Goal: Task Accomplishment & Management: Manage account settings

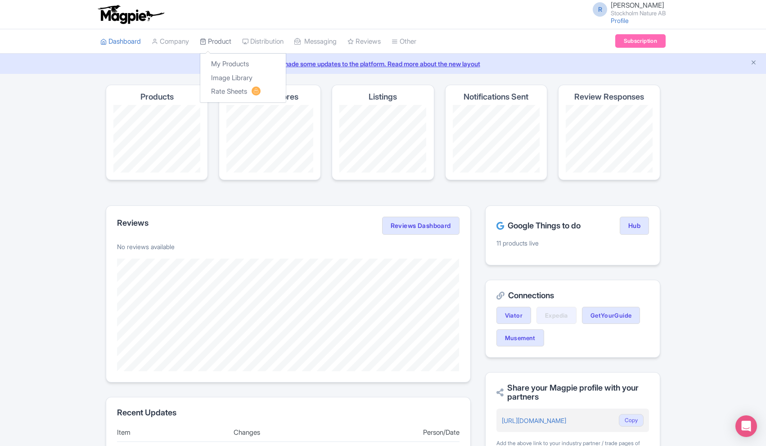
click at [221, 42] on link "Product" at bounding box center [216, 41] width 32 height 25
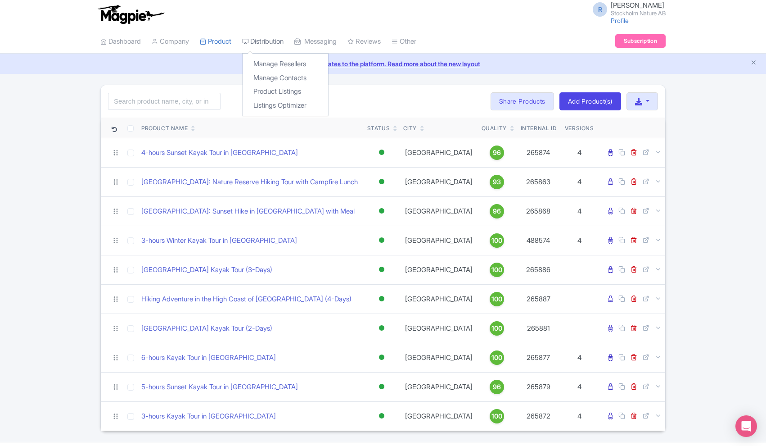
click at [262, 41] on link "Distribution" at bounding box center [262, 41] width 41 height 25
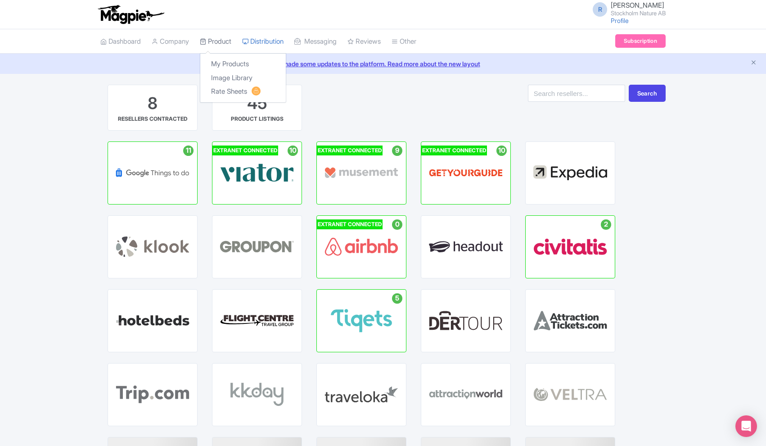
click at [231, 42] on link "Product" at bounding box center [216, 41] width 32 height 25
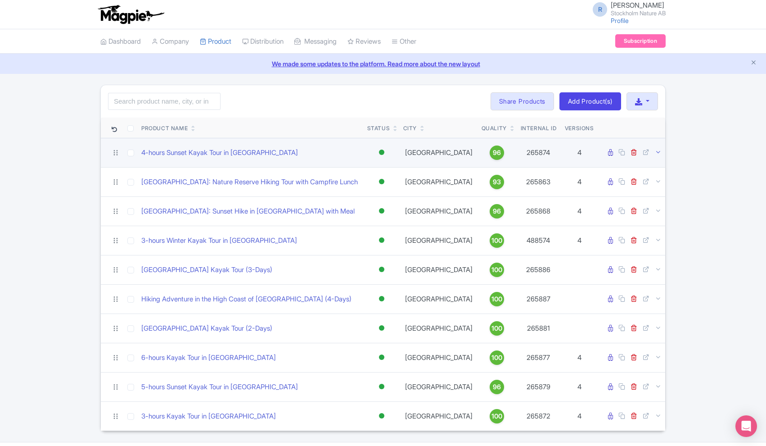
click at [658, 152] on icon at bounding box center [658, 152] width 7 height 7
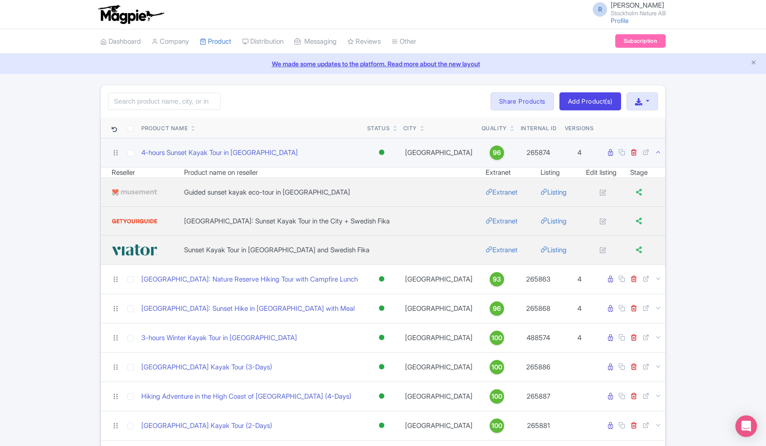
click at [658, 151] on icon at bounding box center [658, 152] width 7 height 7
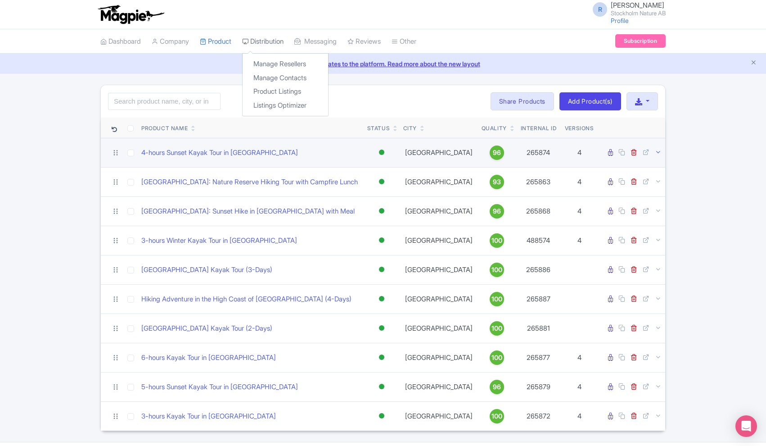
click at [263, 40] on link "Distribution" at bounding box center [262, 41] width 41 height 25
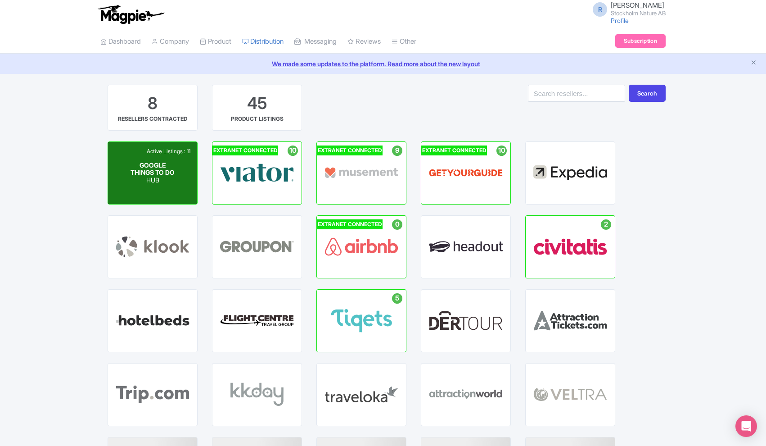
click at [164, 162] on span "GOOGLE THINGS TO DO" at bounding box center [153, 168] width 44 height 15
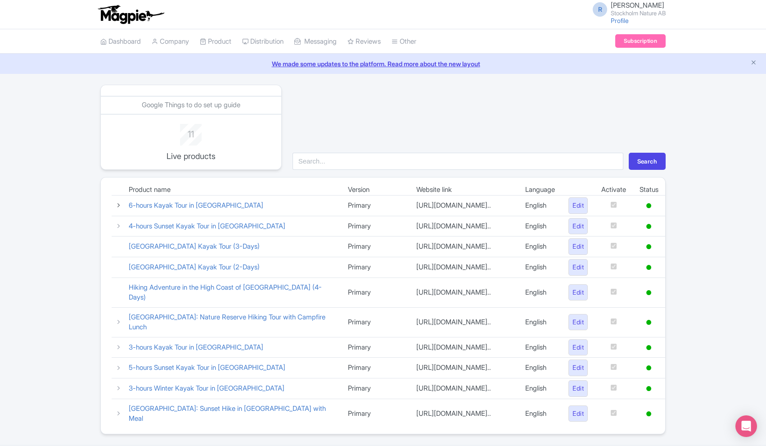
click at [119, 204] on icon at bounding box center [118, 205] width 7 height 7
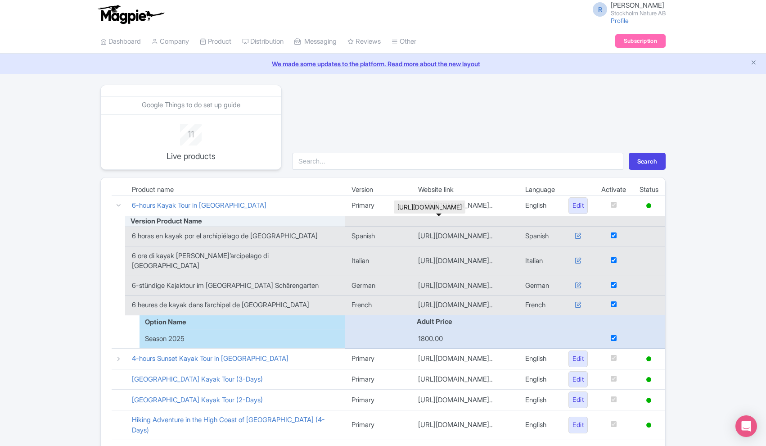
click at [469, 256] on td "[URL][DOMAIN_NAME].." at bounding box center [465, 261] width 107 height 30
drag, startPoint x: 371, startPoint y: 255, endPoint x: 504, endPoint y: 258, distance: 132.4
click at [504, 258] on td "[URL][DOMAIN_NAME].." at bounding box center [465, 261] width 107 height 30
click at [577, 257] on icon at bounding box center [578, 260] width 7 height 7
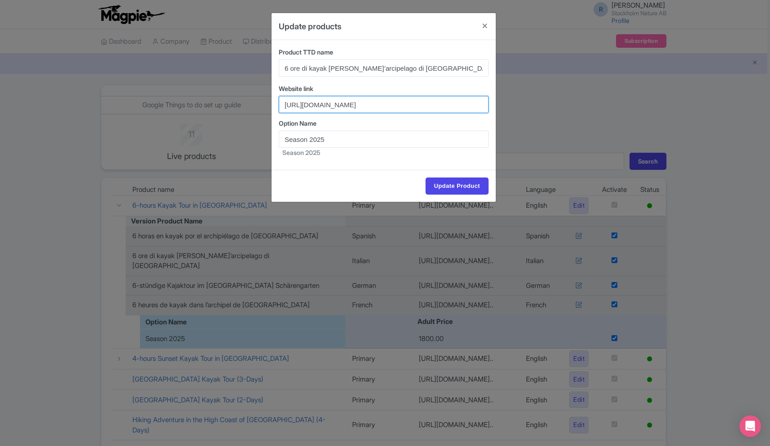
drag, startPoint x: 285, startPoint y: 105, endPoint x: 512, endPoint y: 109, distance: 227.4
click at [512, 109] on div "Update products Product TTD name 6 ore di kayak [PERSON_NAME]’arcipelago di [GE…" at bounding box center [385, 223] width 770 height 446
click at [486, 26] on button "Close" at bounding box center [485, 26] width 22 height 26
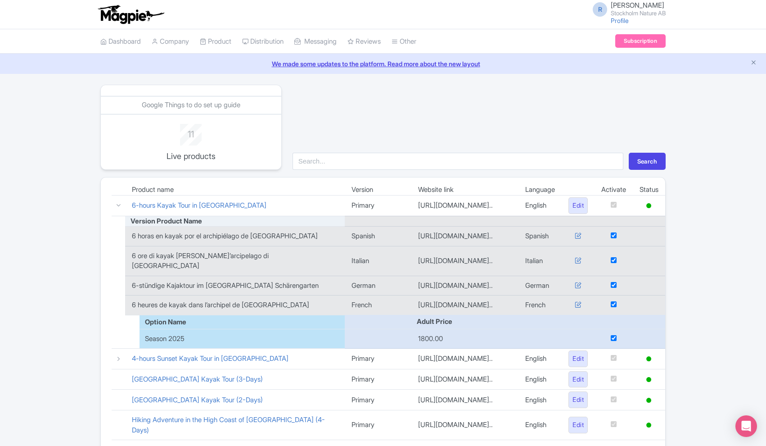
click at [716, 272] on div "Google Things to do set up guide 11 Live products Search Product name Version W…" at bounding box center [383, 326] width 766 height 482
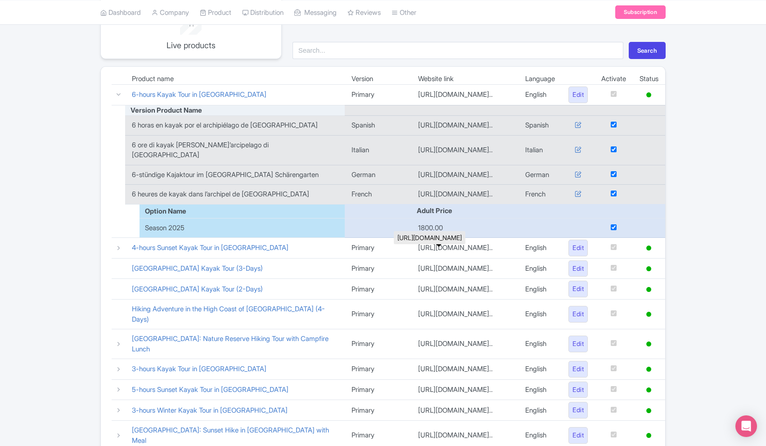
scroll to position [112, 0]
click at [118, 245] on icon at bounding box center [118, 247] width 7 height 7
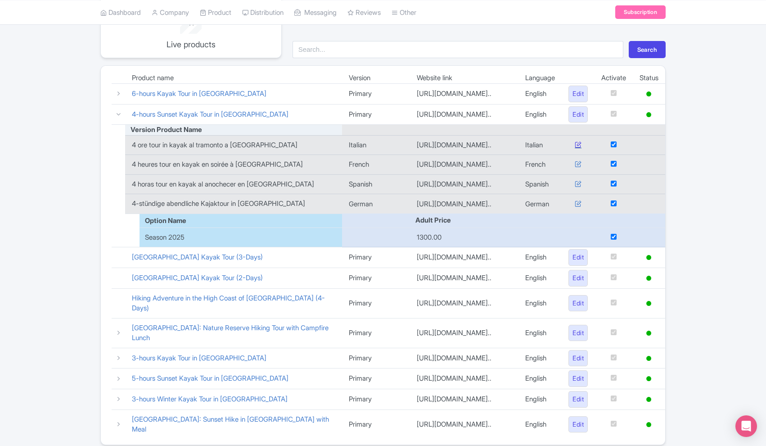
click at [578, 142] on icon at bounding box center [578, 144] width 7 height 7
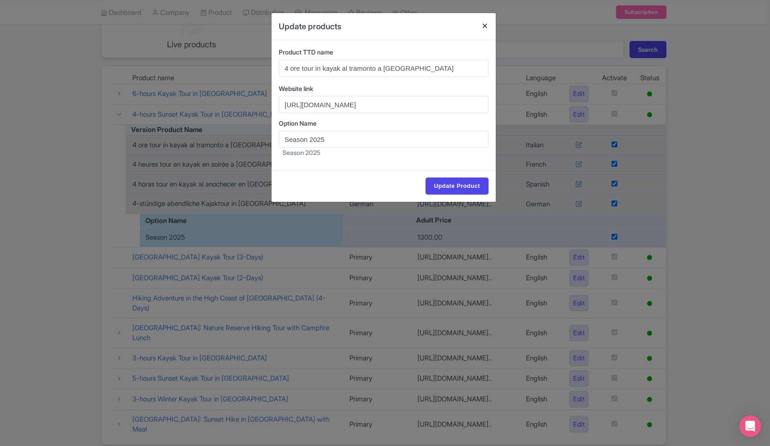
click at [486, 26] on button "Close" at bounding box center [485, 26] width 22 height 26
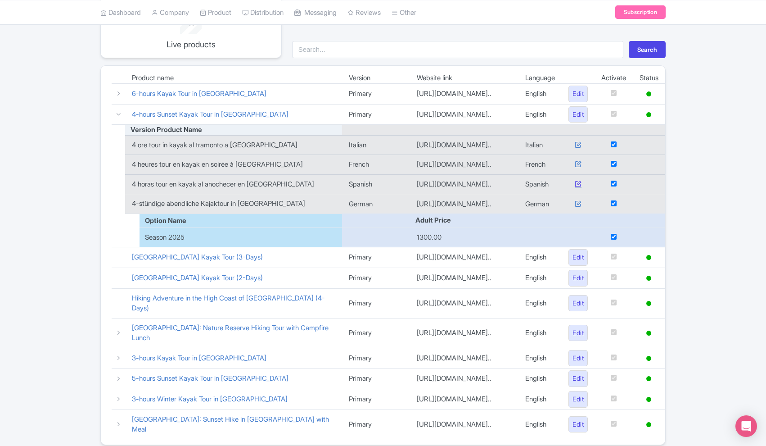
click at [575, 184] on icon at bounding box center [578, 183] width 7 height 7
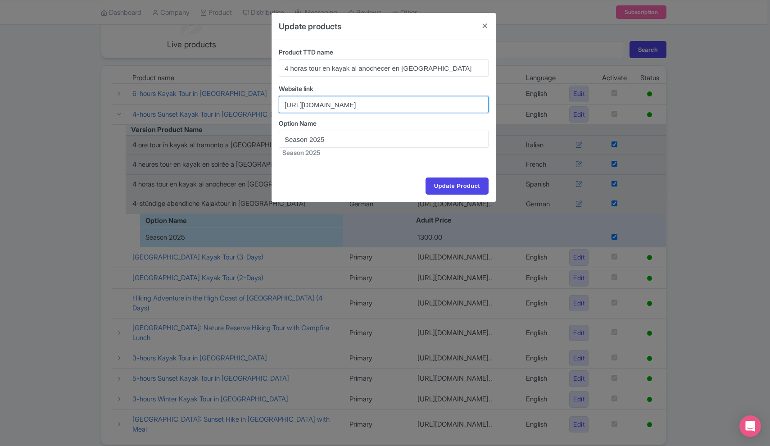
drag, startPoint x: 285, startPoint y: 104, endPoint x: 461, endPoint y: 103, distance: 175.2
click at [461, 103] on input "[URL][DOMAIN_NAME]" at bounding box center [384, 104] width 210 height 17
click at [485, 23] on button "Close" at bounding box center [485, 26] width 22 height 26
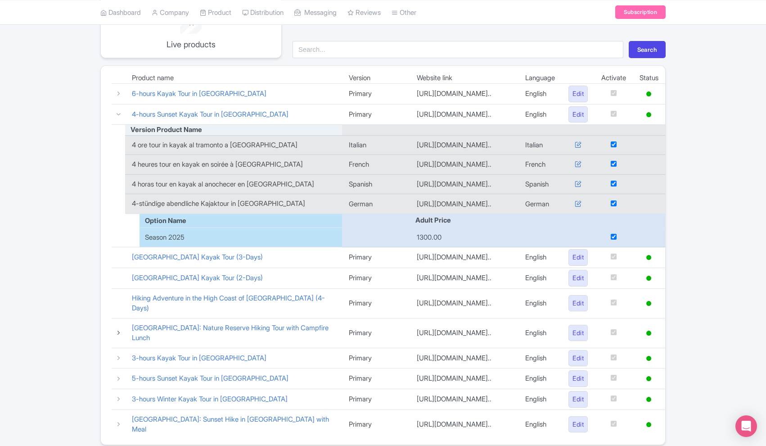
click at [118, 329] on icon at bounding box center [118, 332] width 7 height 7
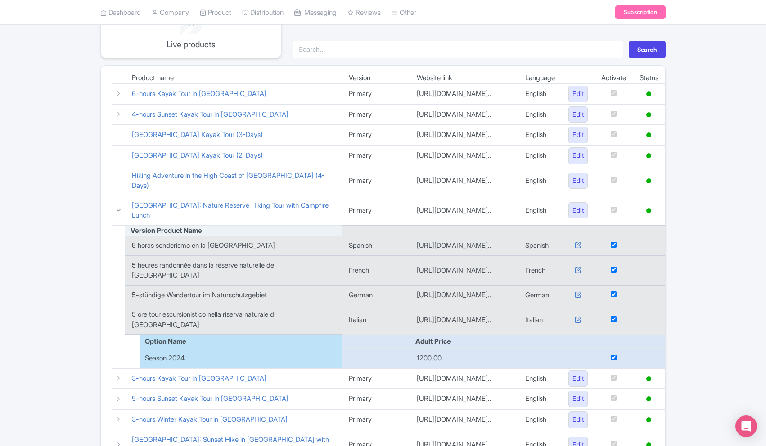
click at [118, 208] on icon at bounding box center [118, 210] width 7 height 7
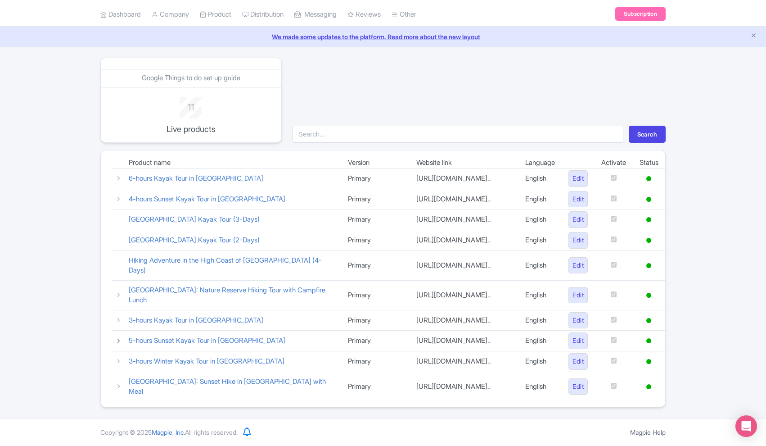
click at [120, 337] on icon at bounding box center [118, 340] width 7 height 7
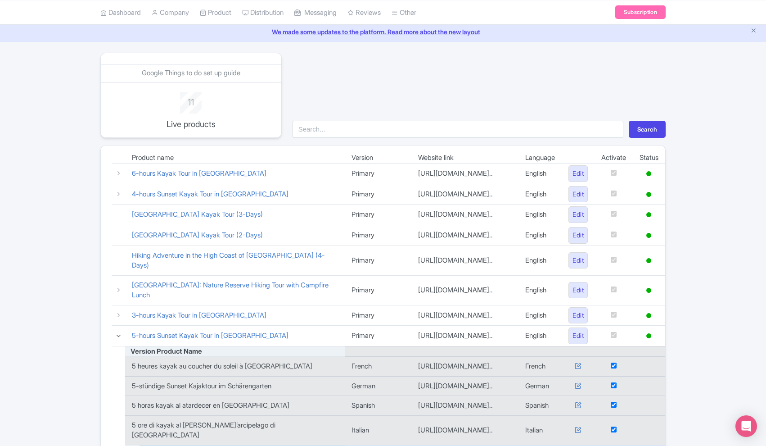
click at [119, 336] on icon at bounding box center [118, 335] width 7 height 7
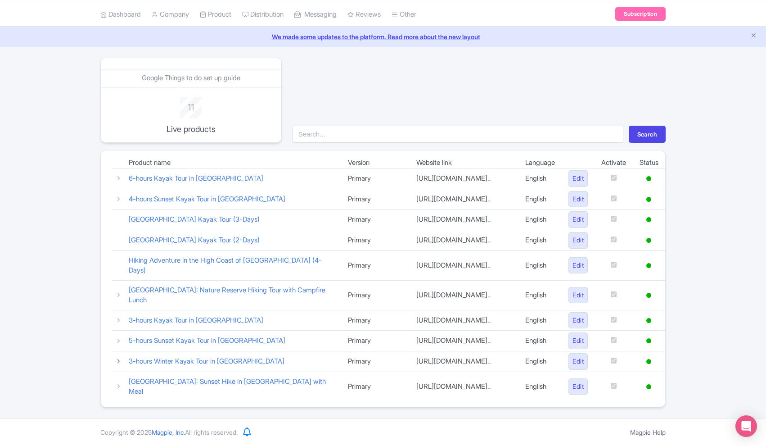
click at [118, 362] on icon at bounding box center [118, 361] width 7 height 7
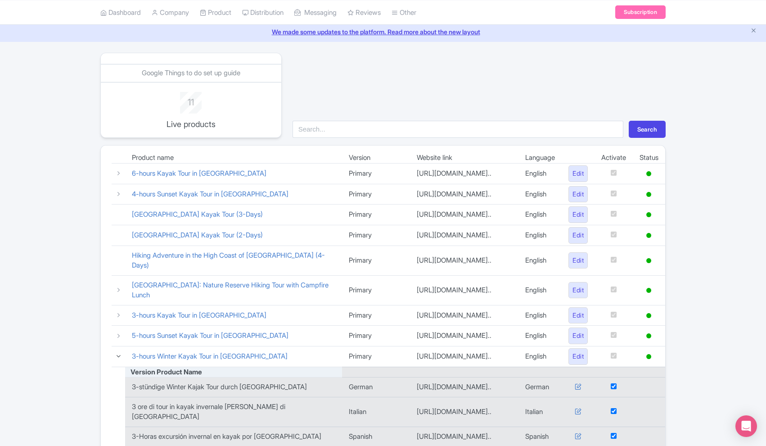
click at [118, 359] on icon at bounding box center [118, 356] width 7 height 7
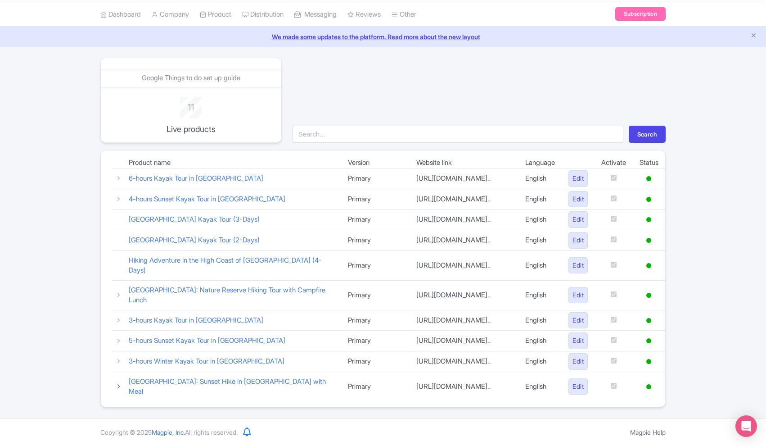
click at [117, 389] on icon at bounding box center [118, 386] width 7 height 7
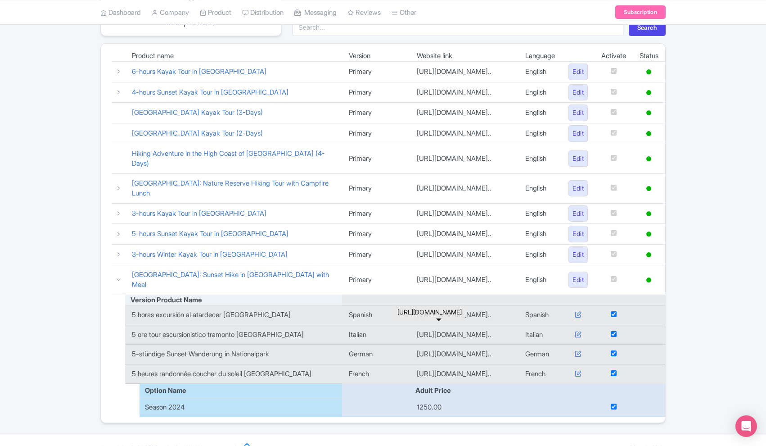
scroll to position [136, 0]
